Goal: Book appointment/travel/reservation

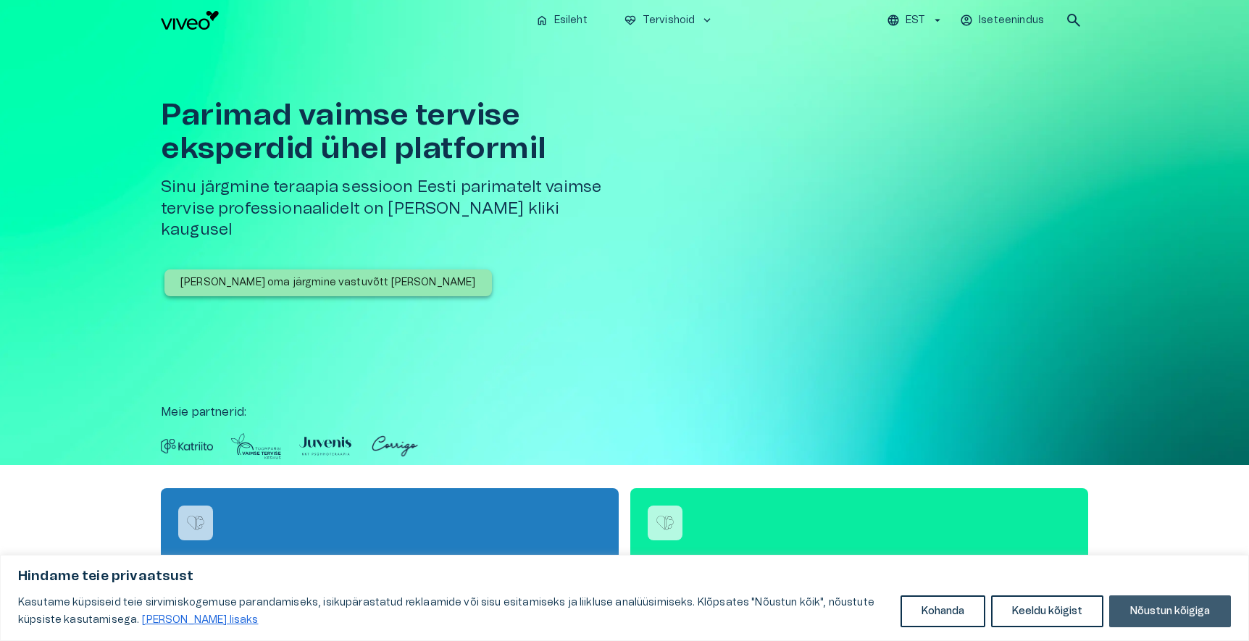
click at [1128, 613] on button "Nõustun kõigiga" at bounding box center [1170, 611] width 122 height 32
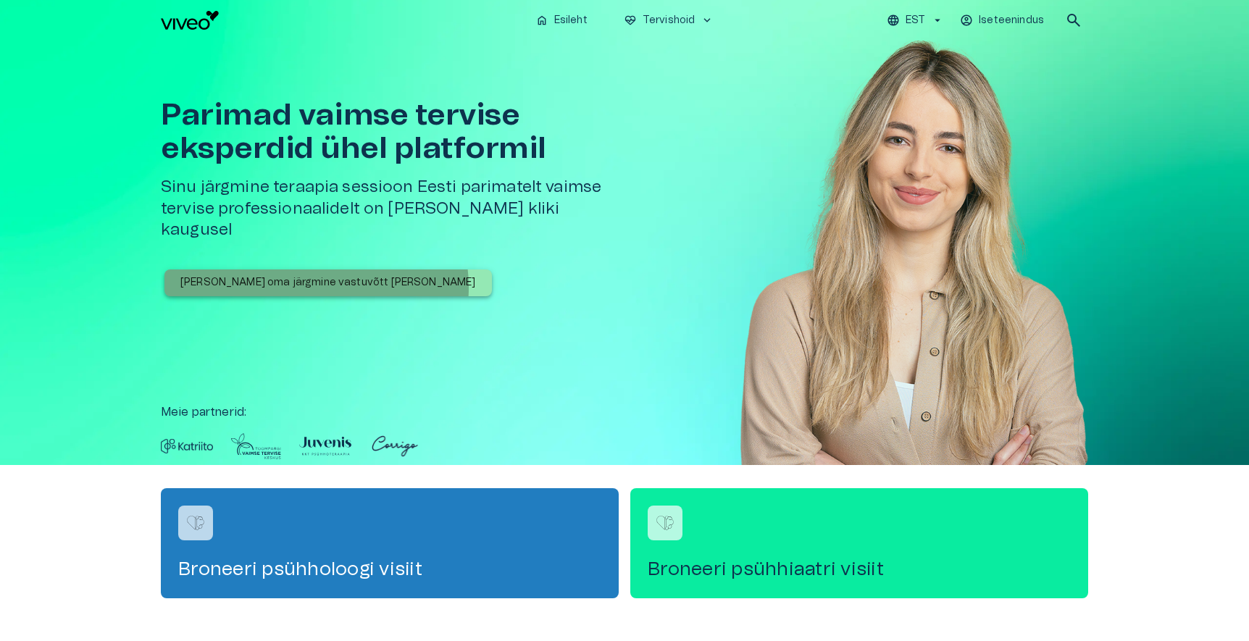
click at [316, 275] on p "[PERSON_NAME] oma järgmine vastuvõtt [PERSON_NAME]" at bounding box center [328, 282] width 296 height 15
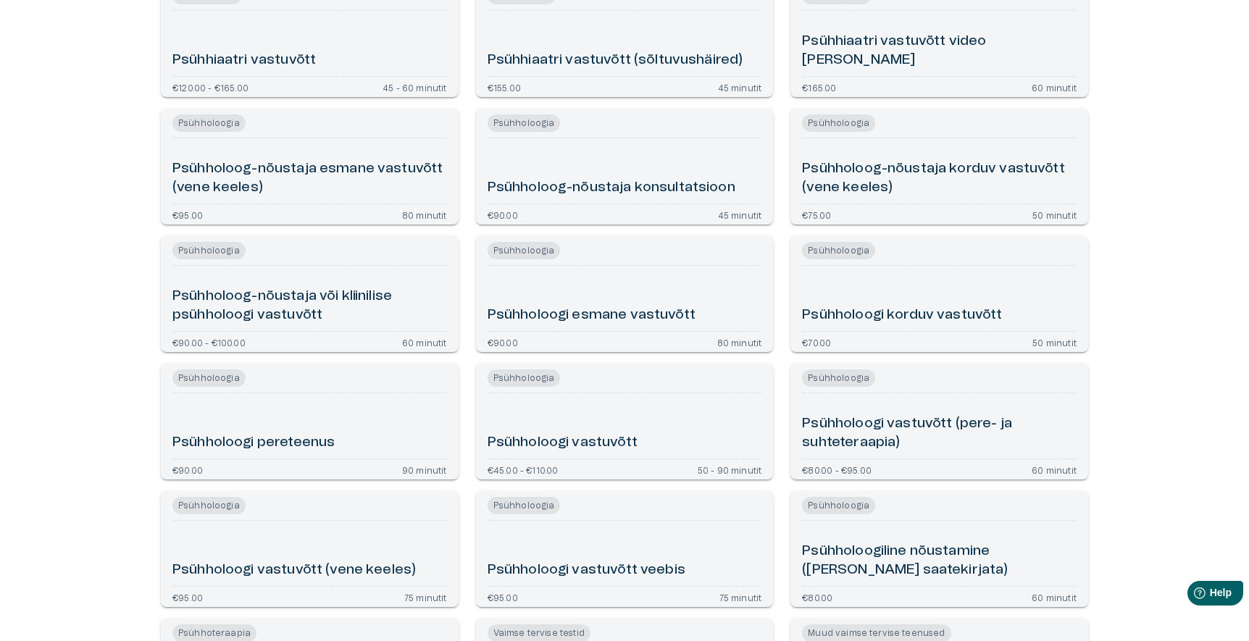
scroll to position [466, 0]
